Goal: Register for event/course

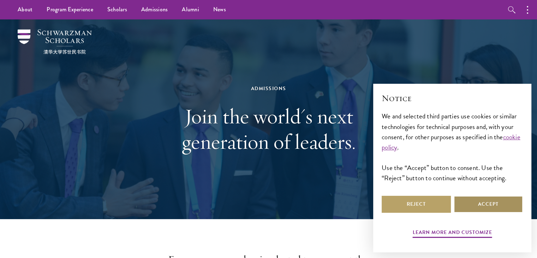
click at [483, 201] on button "Accept" at bounding box center [488, 204] width 69 height 17
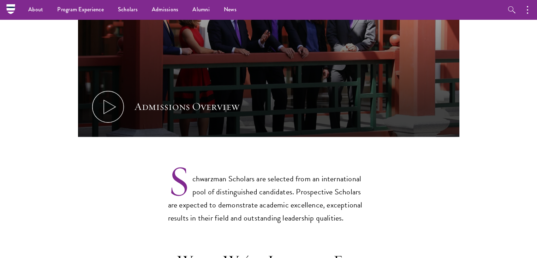
scroll to position [315, 0]
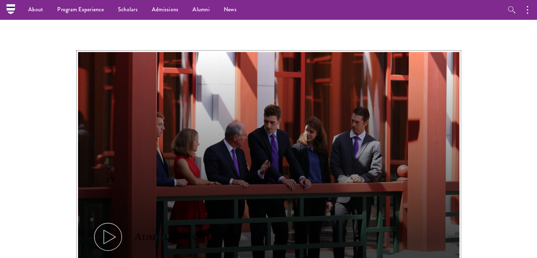
click at [136, 209] on button "Admissions Overview" at bounding box center [268, 159] width 381 height 215
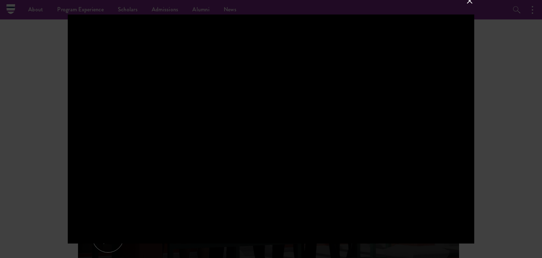
click at [537, 71] on div at bounding box center [271, 129] width 542 height 258
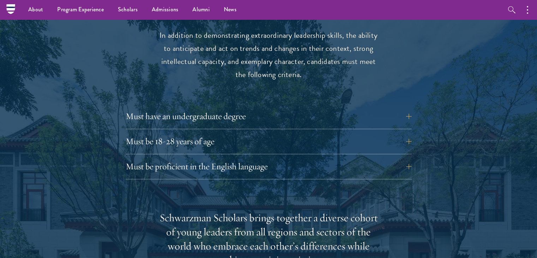
scroll to position [933, 0]
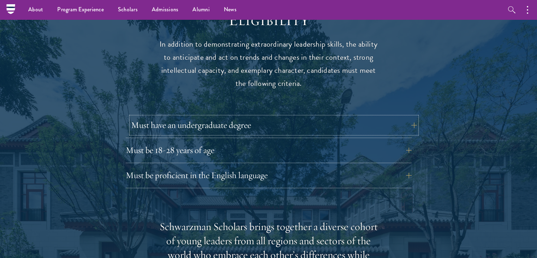
click at [411, 117] on button "Must have an undergraduate degree" at bounding box center [274, 125] width 286 height 17
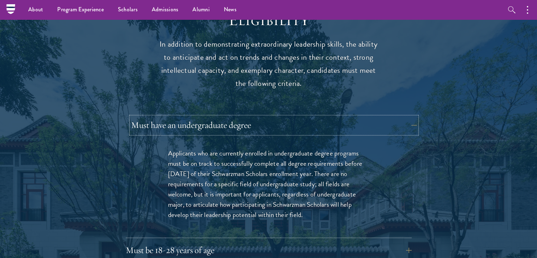
click at [410, 117] on button "Must have an undergraduate degree" at bounding box center [274, 125] width 286 height 17
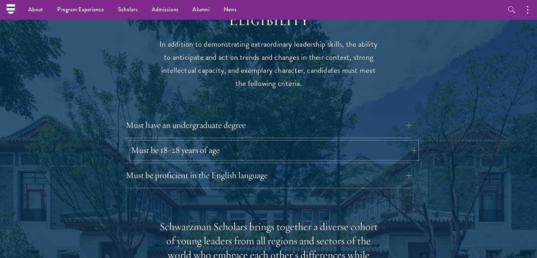
click at [400, 142] on button "Must be 18-28 years of age" at bounding box center [274, 150] width 286 height 17
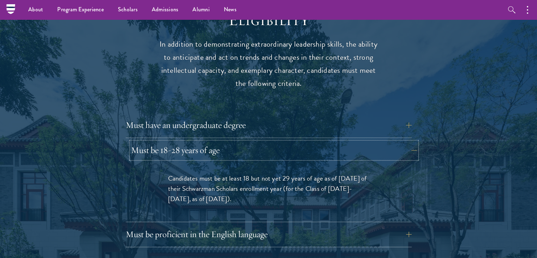
click at [400, 142] on button "Must be 18-28 years of age" at bounding box center [274, 150] width 286 height 17
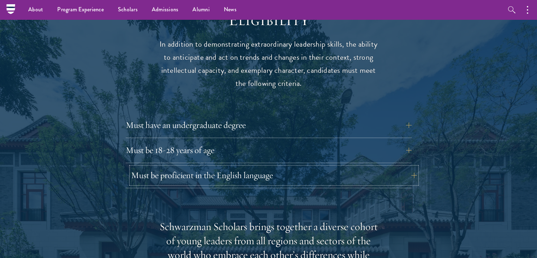
click at [395, 167] on button "Must be proficient in the English language" at bounding box center [274, 175] width 286 height 17
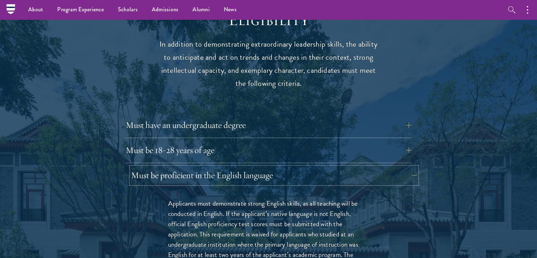
click at [395, 167] on button "Must be proficient in the English language" at bounding box center [274, 175] width 286 height 17
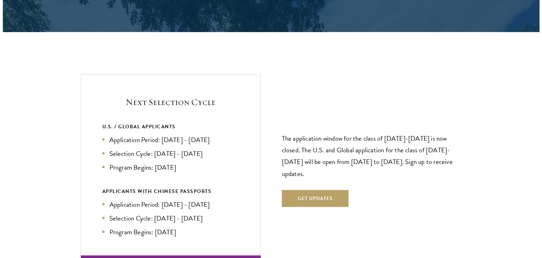
scroll to position [1512, 0]
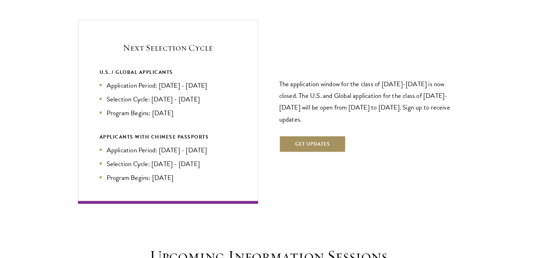
click at [299, 136] on button "Get Updates" at bounding box center [312, 144] width 67 height 17
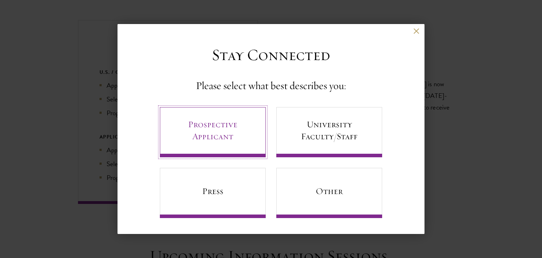
click at [253, 113] on link "Prospective Applicant" at bounding box center [213, 132] width 106 height 50
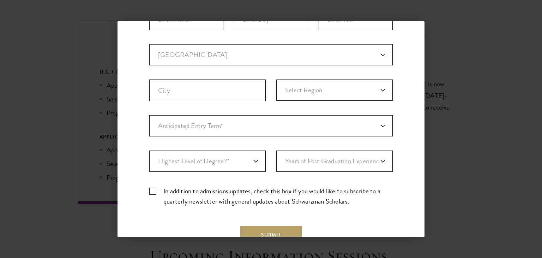
scroll to position [0, 0]
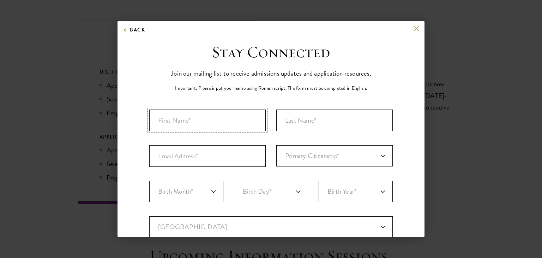
click at [230, 120] on input "First Name*" at bounding box center [207, 120] width 117 height 22
type input "mana"
click at [285, 119] on input "Last Name (Family Name)*" at bounding box center [334, 120] width 117 height 22
type input "zahra"
click at [242, 154] on input "Email Address*" at bounding box center [207, 156] width 117 height 22
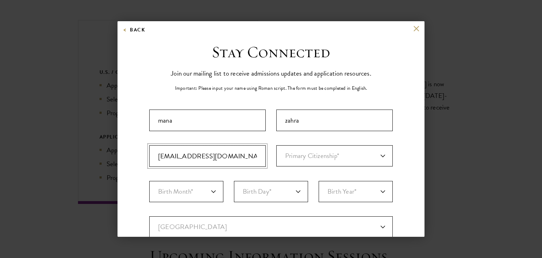
type input "[EMAIL_ADDRESS][DOMAIN_NAME]"
click at [335, 167] on div "Important: The form must be completed in English. [GEOGRAPHIC_DATA] zahra [EMAI…" at bounding box center [271, 246] width 244 height 274
click at [369, 168] on div "Important: The form must be completed in English. [GEOGRAPHIC_DATA] zahra [EMAI…" at bounding box center [271, 246] width 244 height 274
click at [379, 154] on select "Primary Citizenship* [GEOGRAPHIC_DATA] [DEMOGRAPHIC_DATA] [DEMOGRAPHIC_DATA] [D…" at bounding box center [334, 155] width 117 height 21
select select "AG"
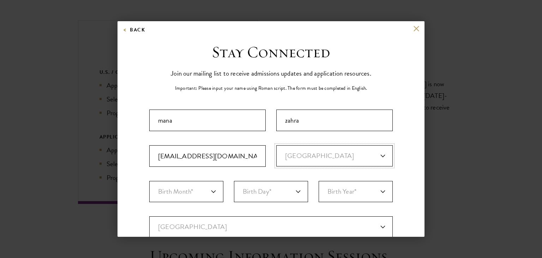
click at [276, 145] on select "Primary Citizenship* [GEOGRAPHIC_DATA] [DEMOGRAPHIC_DATA] [DEMOGRAPHIC_DATA] [D…" at bounding box center [334, 155] width 117 height 21
click at [178, 192] on select "Birth Month* January February March April May June July August September Octobe…" at bounding box center [186, 191] width 74 height 21
select select "08"
click at [149, 181] on select "Birth Month* January February March April May June July August September Octobe…" at bounding box center [186, 191] width 74 height 21
click at [295, 189] on select "Birth Day* 1 2 3 4 5 6 7 8 9 10 11 12 13 14 15 16 17 18 19 20 21 22 23 24 25 26…" at bounding box center [271, 191] width 74 height 21
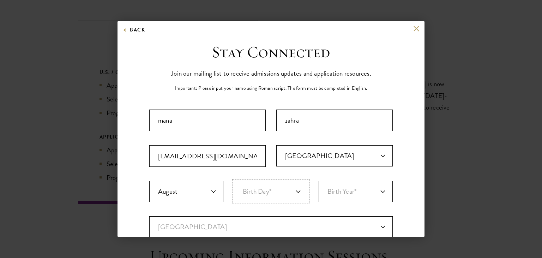
select select "08"
click at [234, 181] on select "Birth Day* 1 2 3 4 5 6 7 8 9 10 11 12 13 14 15 16 17 18 19 20 21 22 23 24 25 26…" at bounding box center [271, 191] width 74 height 21
click at [372, 195] on select "Birth Year* [DEMOGRAPHIC_DATA] [DEMOGRAPHIC_DATA] [DEMOGRAPHIC_DATA] [DEMOGRAPH…" at bounding box center [356, 191] width 74 height 21
select select "2000"
click at [319, 181] on select "Birth Year* [DEMOGRAPHIC_DATA] [DEMOGRAPHIC_DATA] [DEMOGRAPHIC_DATA] [DEMOGRAPH…" at bounding box center [356, 191] width 74 height 21
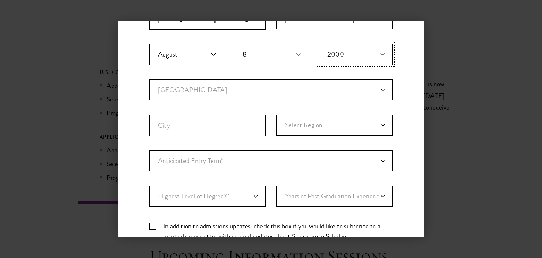
scroll to position [131, 0]
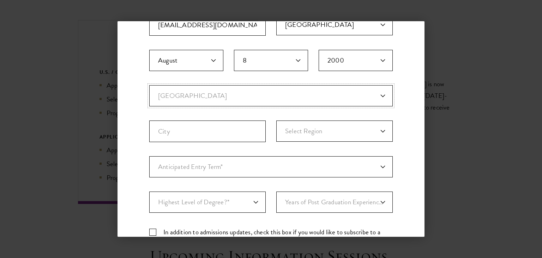
click at [377, 93] on select "Current Country [GEOGRAPHIC_DATA] [GEOGRAPHIC_DATA] [GEOGRAPHIC_DATA] [GEOGRAPH…" at bounding box center [271, 95] width 244 height 21
select select "AG"
click at [149, 85] on select "Current Country [GEOGRAPHIC_DATA] [GEOGRAPHIC_DATA] [GEOGRAPHIC_DATA] [GEOGRAPH…" at bounding box center [271, 95] width 244 height 21
select select
click at [239, 125] on input "City" at bounding box center [207, 131] width 117 height 22
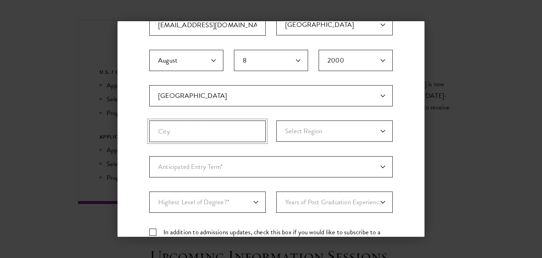
type input "c"
type input "[PERSON_NAME]"
click at [378, 130] on select "Select Region Adrar Ain Defla [GEOGRAPHIC_DATA] Temouchent [GEOGRAPHIC_DATA] [G…" at bounding box center [334, 130] width 117 height 21
select select "[PERSON_NAME]"
click at [276, 120] on select "Select Region Adrar Ain Defla [GEOGRAPHIC_DATA] Temouchent [GEOGRAPHIC_DATA] [G…" at bounding box center [334, 130] width 117 height 21
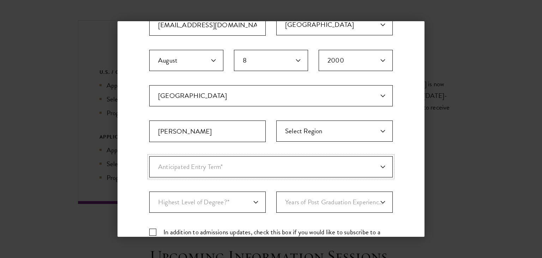
click at [254, 171] on select "Anticipated Entry Term* [DATE] (Application opens [DATE]) Just Exploring" at bounding box center [271, 166] width 244 height 21
select select "e64b8ab3-eabb-4867-96d5-7e6b4840665f"
click at [149, 156] on select "Anticipated Entry Term* [DATE] (Application opens [DATE]) Just Exploring" at bounding box center [271, 166] width 244 height 21
click at [253, 199] on select "Highest Level of Degree?* PHD Bachelor's Master's Current Undergraduate Student" at bounding box center [207, 201] width 117 height 21
select select "009547fe-3364-4351-8e81-63abea734008"
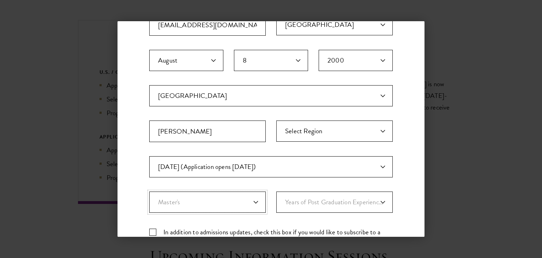
click at [149, 191] on select "Highest Level of Degree?* PHD Bachelor's Master's Current Undergraduate Student" at bounding box center [207, 201] width 117 height 21
click at [359, 204] on select "Years of Post Graduation Experience?* 1 2 3 4 5 6 7 8 9 10" at bounding box center [334, 201] width 117 height 21
click at [377, 198] on select "Years of Post Graduation Experience?* 1 2 3 4 5 6 7 8 9 10" at bounding box center [334, 201] width 117 height 21
click at [380, 202] on select "Years of Post Graduation Experience?* 1 2 3 4 5 6 7 8 9 10" at bounding box center [334, 201] width 117 height 21
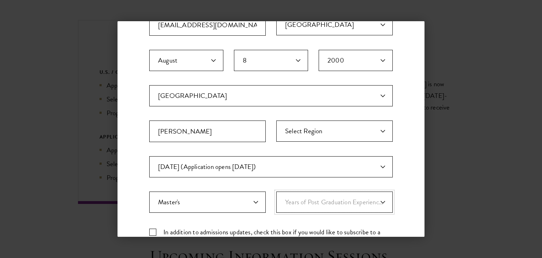
select select "1"
click at [276, 191] on select "Years of Post Graduation Experience?* 1 2 3 4 5 6 7 8 9 10" at bounding box center [334, 201] width 117 height 21
click at [301, 198] on select "Years of Post Graduation Experience?* 1 2 3 4 5 6 7 8 9 10" at bounding box center [334, 201] width 117 height 21
click at [382, 205] on select "Years of Post Graduation Experience?* 1 2 3 4 5 6 7 8 9 10" at bounding box center [334, 201] width 117 height 21
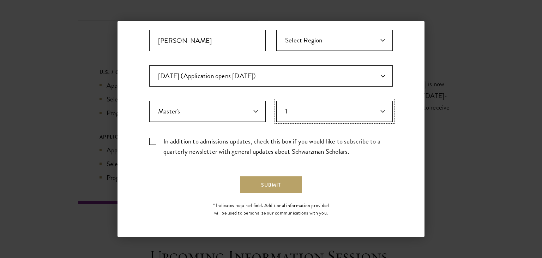
scroll to position [212, 0]
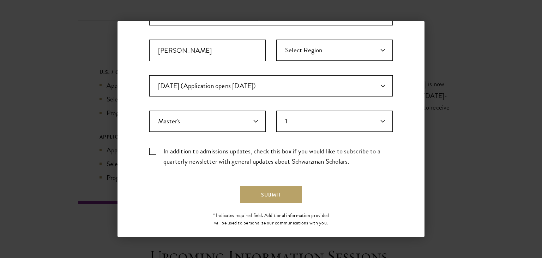
click at [155, 151] on label "In addition to admissions updates, check this box if you would like to subscrib…" at bounding box center [271, 156] width 244 height 20
click at [155, 150] on input "In addition to admissions updates, check this box if you would like to subscrib…" at bounding box center [271, 148] width 244 height 5
checkbox input "true"
click at [280, 196] on button "Submit" at bounding box center [270, 194] width 61 height 17
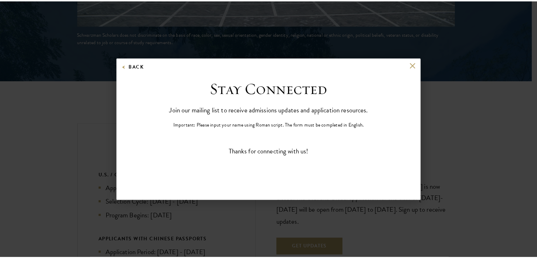
scroll to position [0, 0]
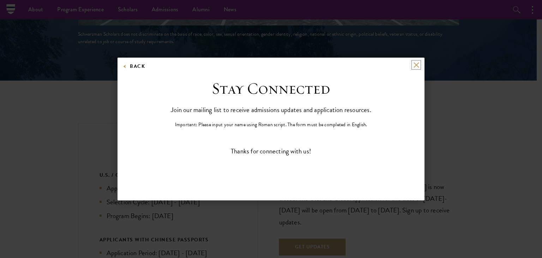
click at [415, 64] on button at bounding box center [416, 65] width 6 height 6
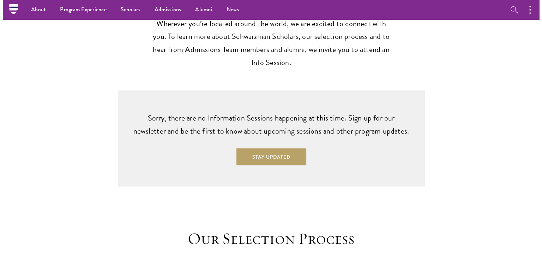
scroll to position [1764, 0]
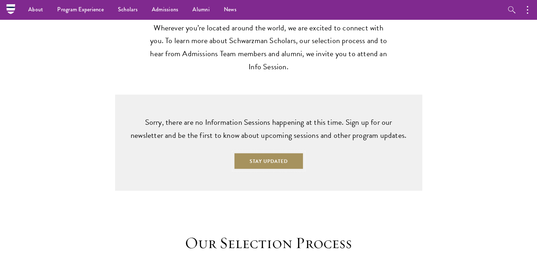
click at [281, 153] on button "Stay Updated" at bounding box center [269, 161] width 70 height 17
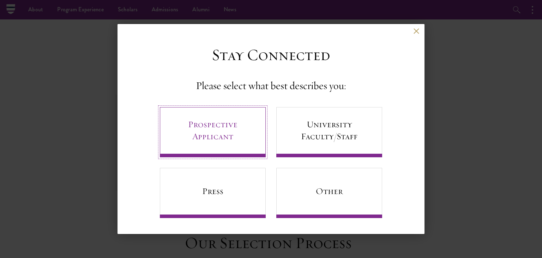
click at [244, 140] on link "Prospective Applicant" at bounding box center [213, 132] width 106 height 50
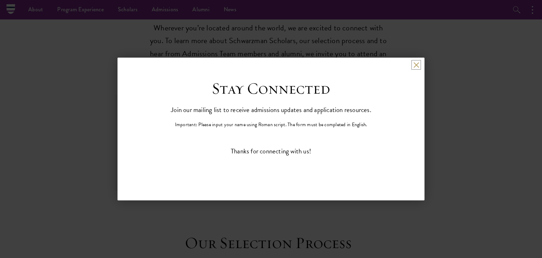
click at [415, 64] on button at bounding box center [416, 65] width 6 height 6
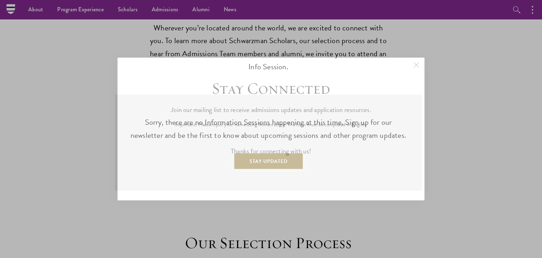
scroll to position [1781, 0]
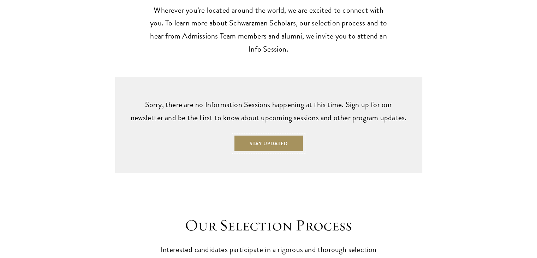
click at [277, 135] on button "Stay Updated" at bounding box center [269, 143] width 70 height 17
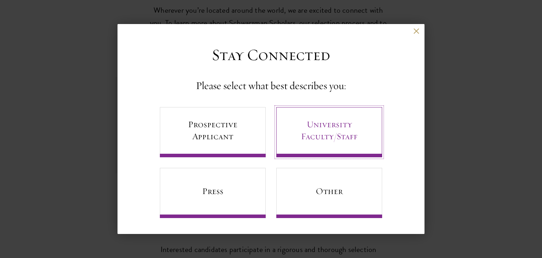
click at [305, 135] on link "University Faculty/Staff" at bounding box center [329, 132] width 106 height 50
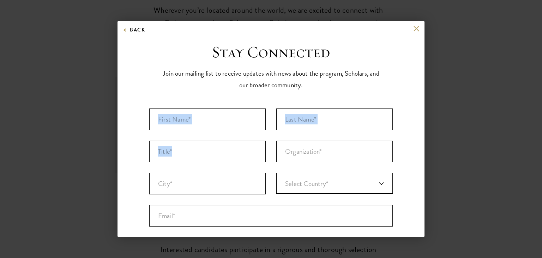
click at [305, 135] on ul "First Name* * 0 of 40 max characters Last Name* * 0 of 80 max characters Title …" at bounding box center [271, 167] width 254 height 129
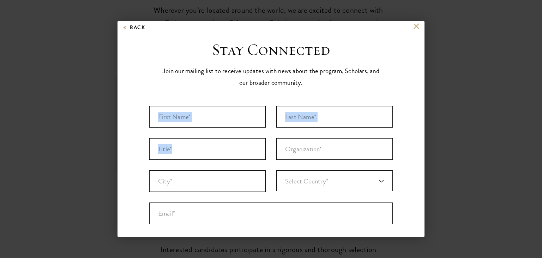
scroll to position [1, 0]
click at [215, 115] on input "First Name* *" at bounding box center [207, 118] width 117 height 22
click at [326, 180] on link "Select Country*" at bounding box center [334, 181] width 117 height 21
click at [299, 146] on input "Organization *" at bounding box center [334, 150] width 117 height 22
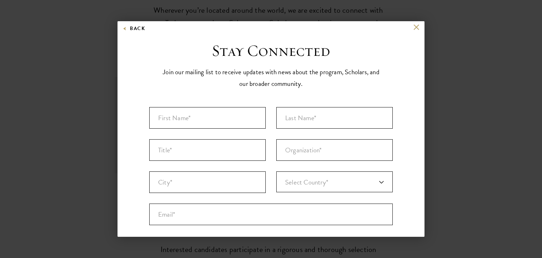
click at [241, 68] on p "Join our mailing list to receive updates with news about the program, Scholars,…" at bounding box center [271, 77] width 219 height 23
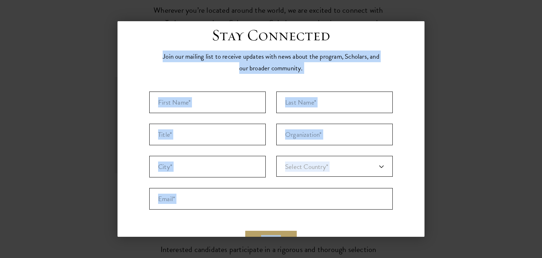
scroll to position [59, 0]
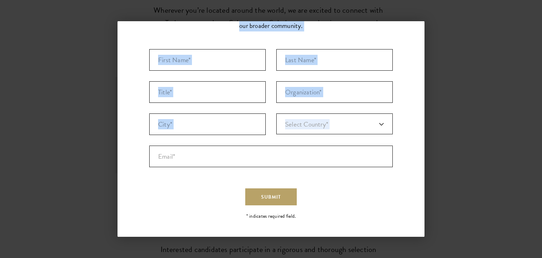
drag, startPoint x: 159, startPoint y: 66, endPoint x: 184, endPoint y: 168, distance: 105.2
click at [184, 168] on div "Stay Connected Join our mailing list to receive updates with news about the pro…" at bounding box center [271, 101] width 244 height 237
copy div "Join our mailing list to receive updates with news about the program, Scholars,…"
click at [214, 57] on input "First Name* *" at bounding box center [207, 60] width 117 height 22
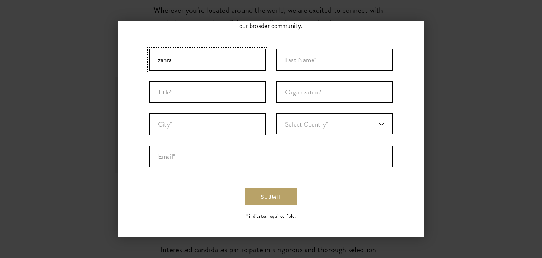
type input "zahra"
click at [289, 62] on input "Last Name* *" at bounding box center [334, 60] width 117 height 22
type input "mana"
click at [240, 95] on input "Title *" at bounding box center [207, 92] width 117 height 22
paste input "Graduate"
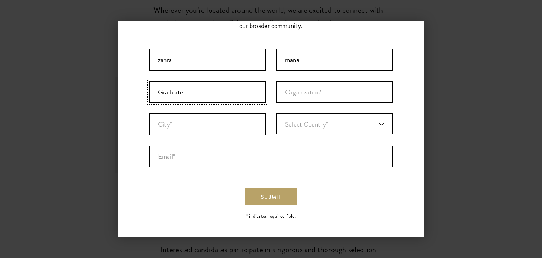
type input "Graduate"
click at [304, 99] on input "Organization *" at bounding box center [334, 92] width 117 height 22
paste input "Faculty of Economics, [GEOGRAPHIC_DATA]"
click at [311, 95] on input "Faculty of Economics, [GEOGRAPHIC_DATA]" at bounding box center [334, 92] width 117 height 22
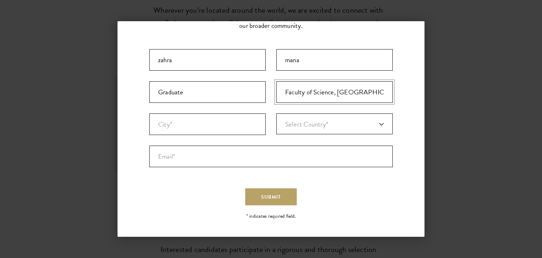
type input "Faculty of Science, [GEOGRAPHIC_DATA]"
click at [243, 118] on input "City* *" at bounding box center [207, 124] width 117 height 22
type input "boumerdas"
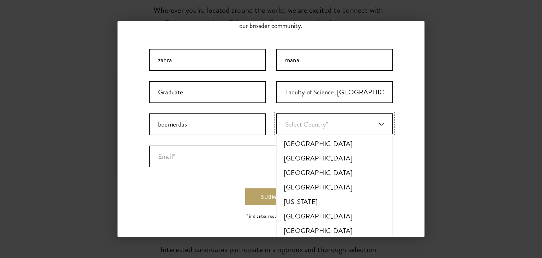
click at [376, 132] on link "Select Country*" at bounding box center [334, 123] width 117 height 21
click at [299, 187] on li "[GEOGRAPHIC_DATA]" at bounding box center [335, 187] width 112 height 14
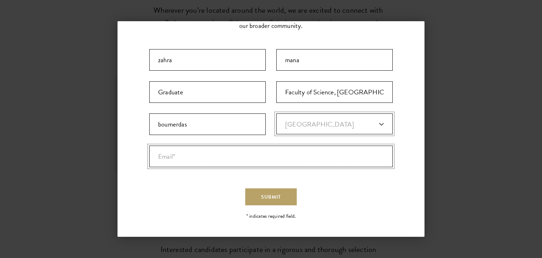
click at [237, 158] on input "Email* *" at bounding box center [271, 156] width 244 height 22
type input "[EMAIL_ADDRESS][DOMAIN_NAME]"
click at [245, 188] on button "Submit" at bounding box center [271, 196] width 52 height 17
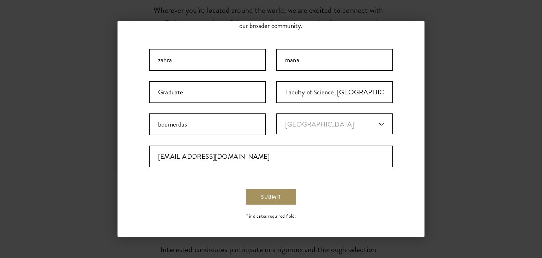
click at [279, 189] on button "Submit" at bounding box center [271, 196] width 52 height 17
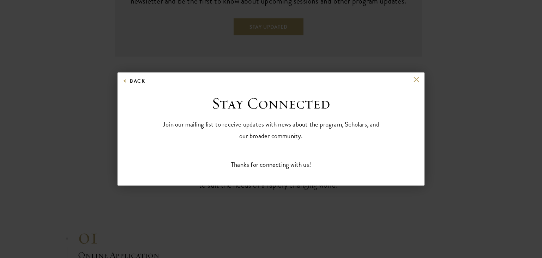
click at [318, 161] on div "Thanks for connecting with us!" at bounding box center [271, 164] width 244 height 10
click at [419, 76] on div "Back Stay Connected Please select what best describes you: Prospective Applican…" at bounding box center [271, 128] width 307 height 113
click at [419, 78] on button at bounding box center [416, 80] width 6 height 6
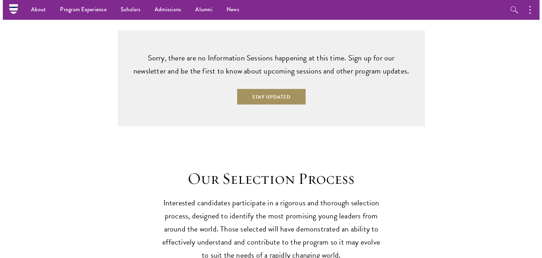
scroll to position [1811, 0]
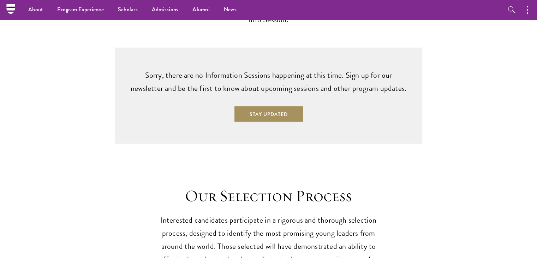
click at [274, 106] on button "Stay Updated" at bounding box center [269, 114] width 70 height 17
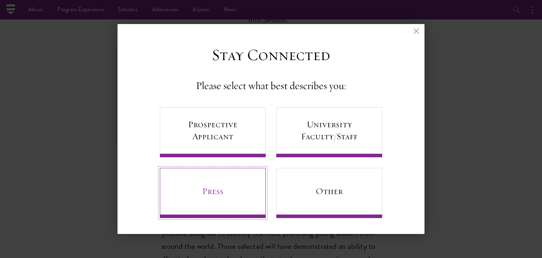
click at [219, 190] on link "Press" at bounding box center [213, 193] width 106 height 50
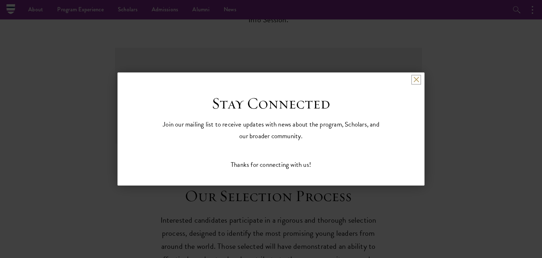
click at [414, 79] on button at bounding box center [416, 80] width 6 height 6
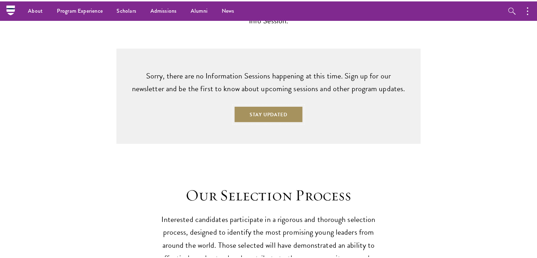
scroll to position [1781, 0]
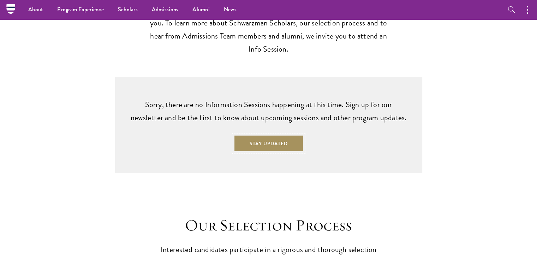
click at [261, 135] on button "Stay Updated" at bounding box center [269, 143] width 70 height 17
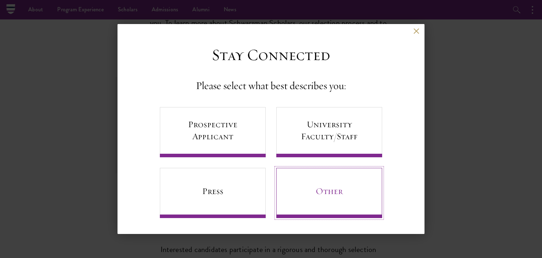
click at [327, 189] on link "Other" at bounding box center [329, 193] width 106 height 50
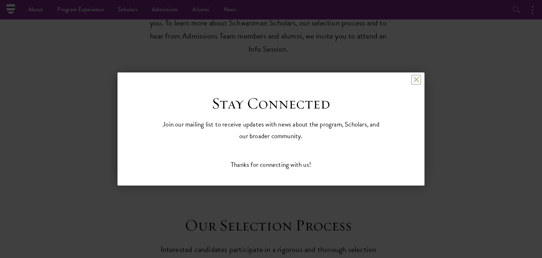
click at [416, 78] on button at bounding box center [416, 80] width 6 height 6
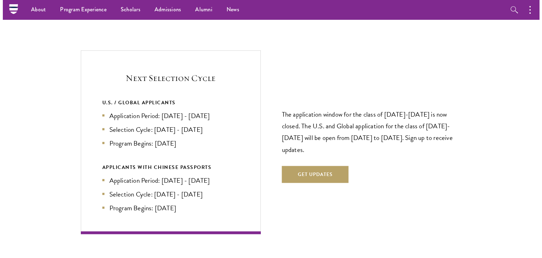
scroll to position [1477, 0]
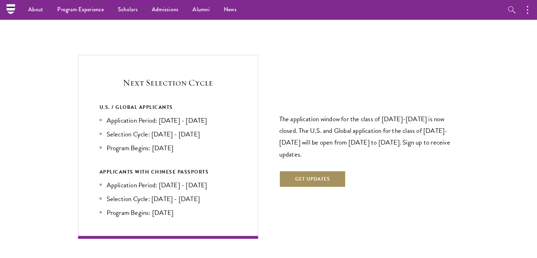
click at [326, 172] on button "Get Updates" at bounding box center [312, 179] width 67 height 17
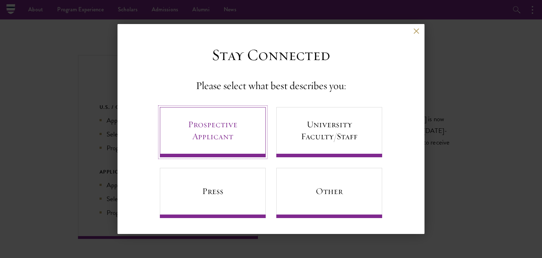
click at [240, 130] on link "Prospective Applicant" at bounding box center [213, 132] width 106 height 50
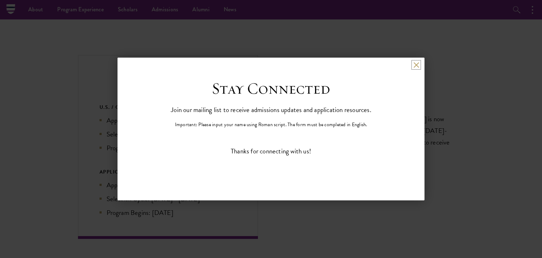
click at [417, 62] on button at bounding box center [416, 65] width 6 height 6
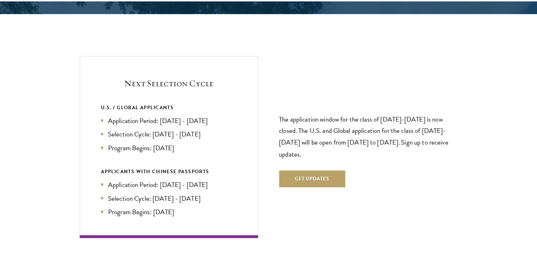
scroll to position [1781, 0]
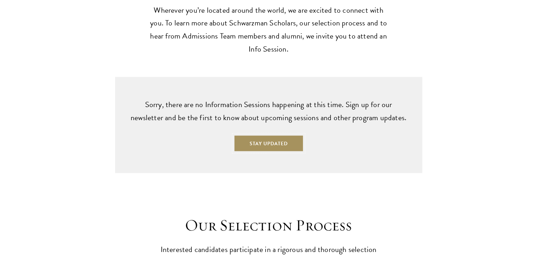
click at [291, 135] on button "Stay Updated" at bounding box center [269, 143] width 70 height 17
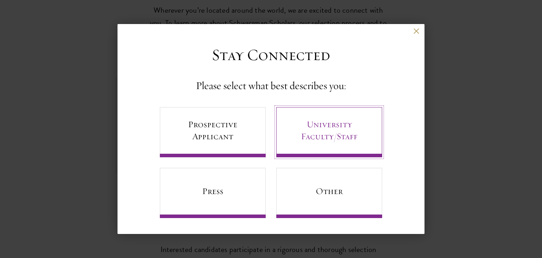
click at [313, 133] on link "University Faculty/Staff" at bounding box center [329, 132] width 106 height 50
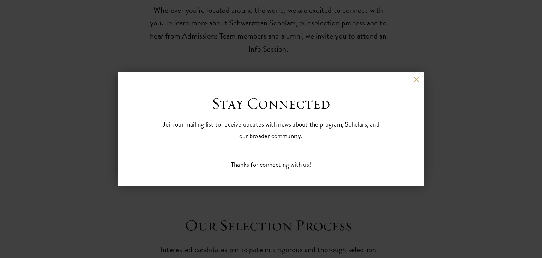
click at [416, 84] on div "Back" at bounding box center [271, 85] width 307 height 17
click at [415, 82] on button at bounding box center [416, 80] width 6 height 6
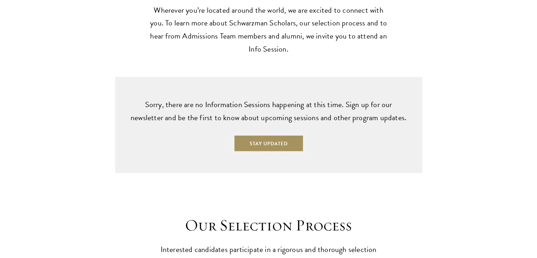
click at [277, 135] on button "Stay Updated" at bounding box center [269, 143] width 70 height 17
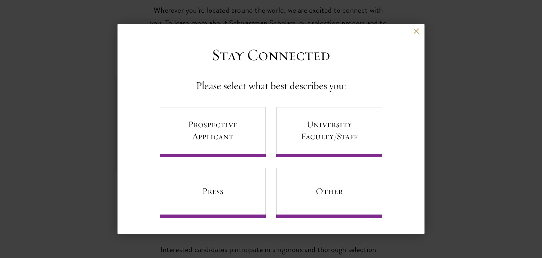
click at [421, 28] on div "Back" at bounding box center [271, 36] width 307 height 17
click at [413, 30] on button at bounding box center [416, 31] width 6 height 6
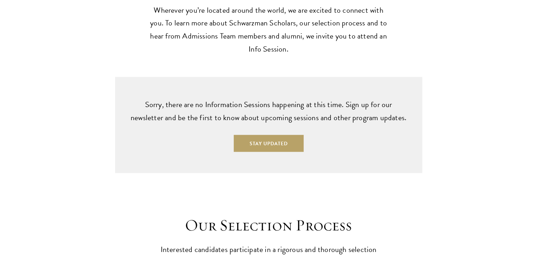
click at [423, 61] on div "Upcoming Information Sessions Wherever you’re located around the world, we are …" at bounding box center [268, 53] width 537 height 239
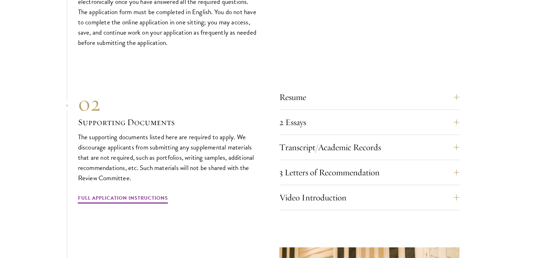
scroll to position [2177, 0]
click at [136, 193] on link "Full Application Instructions" at bounding box center [123, 198] width 90 height 11
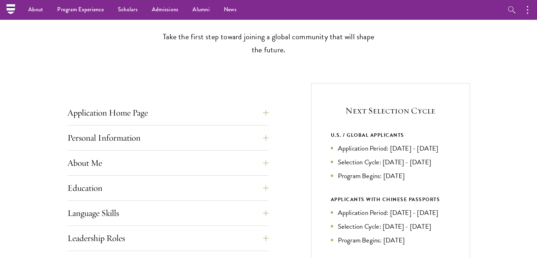
scroll to position [202, 0]
click at [135, 113] on button "Application Home Page" at bounding box center [173, 113] width 201 height 17
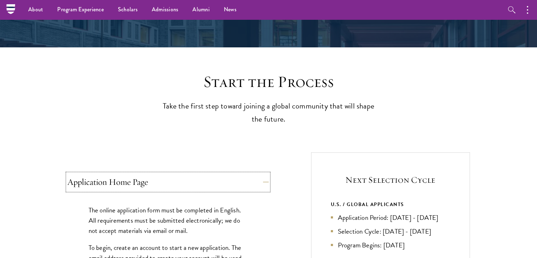
scroll to position [131, 0]
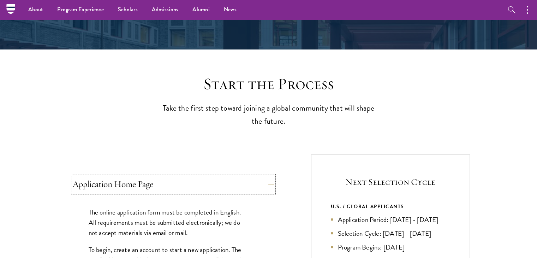
click at [264, 184] on button "Application Home Page" at bounding box center [173, 183] width 201 height 17
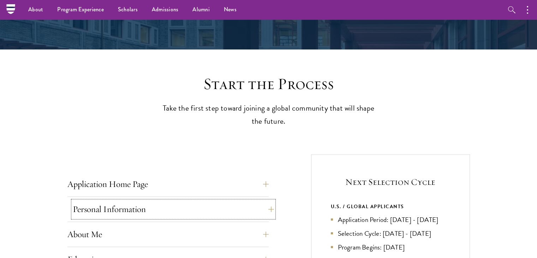
click at [269, 208] on button "Personal Information" at bounding box center [173, 209] width 201 height 17
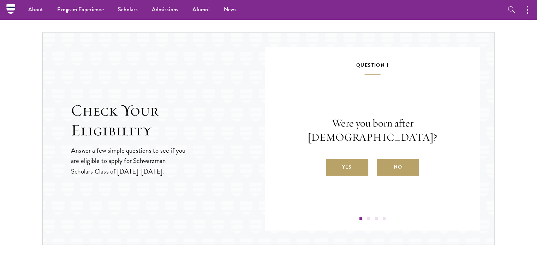
scroll to position [881, 0]
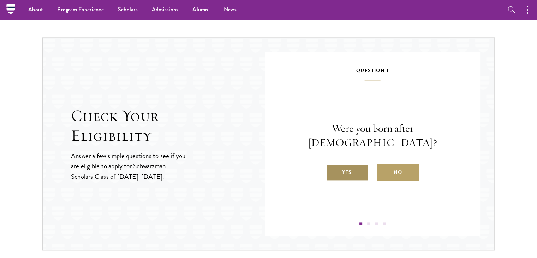
click at [359, 166] on label "Yes" at bounding box center [347, 172] width 42 height 17
click at [332, 166] on input "Yes" at bounding box center [329, 168] width 6 height 6
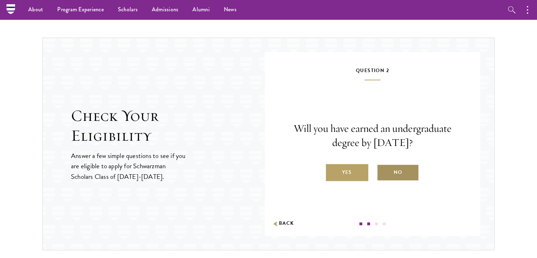
click at [386, 169] on label "No" at bounding box center [398, 172] width 42 height 17
click at [383, 169] on input "No" at bounding box center [380, 168] width 6 height 6
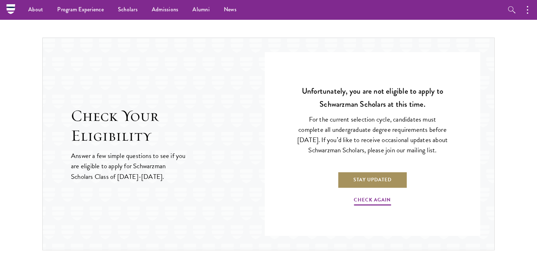
click at [389, 179] on link "Stay Updated" at bounding box center [373, 179] width 70 height 17
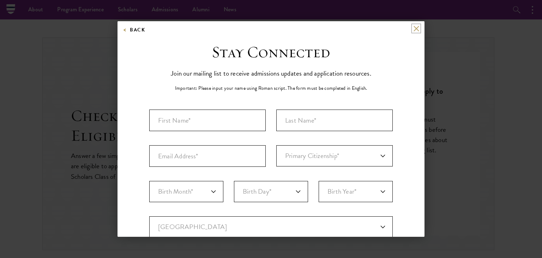
click at [413, 30] on button at bounding box center [416, 28] width 6 height 6
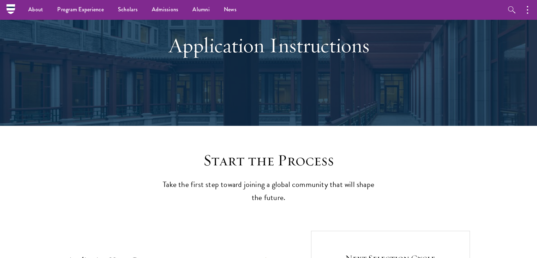
scroll to position [48, 0]
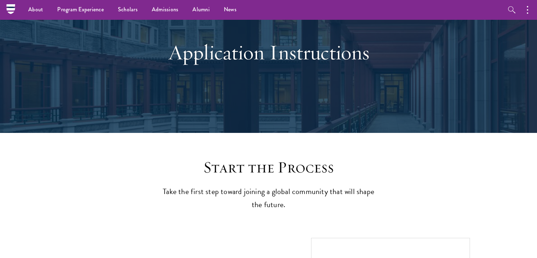
click at [303, 30] on div "Application Instructions" at bounding box center [269, 52] width 244 height 96
